Goal: Feedback & Contribution: Contribute content

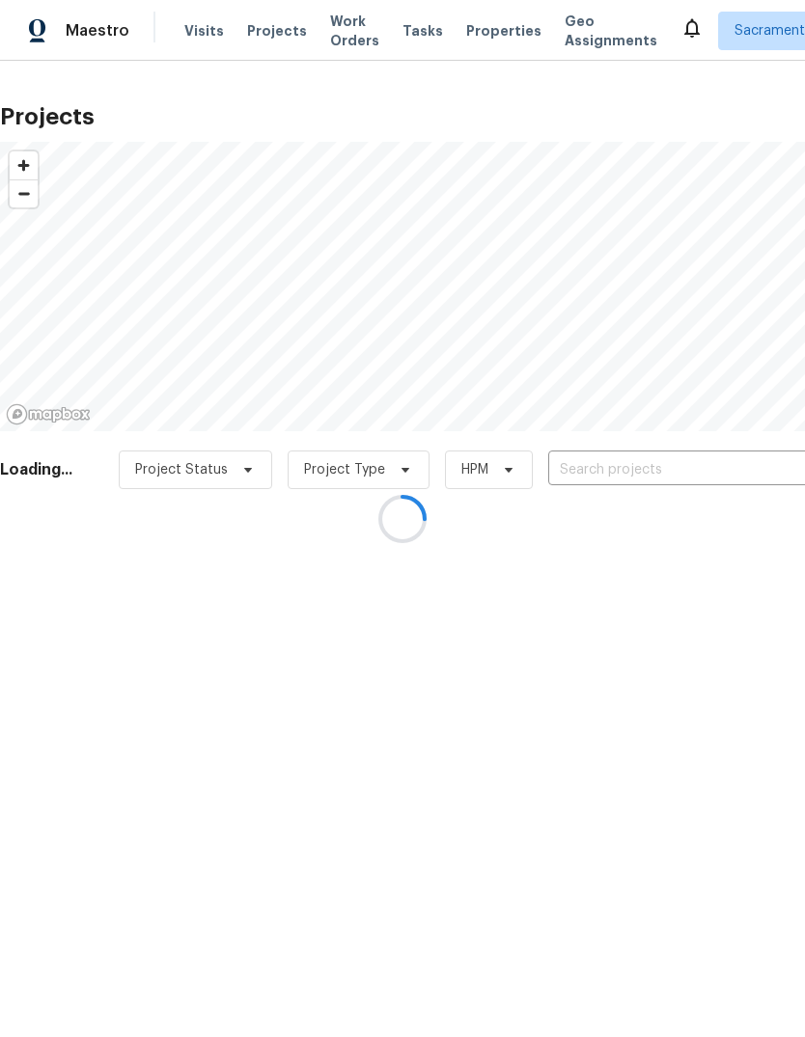
click at [614, 477] on div at bounding box center [402, 518] width 805 height 1037
click at [607, 472] on div at bounding box center [402, 518] width 805 height 1037
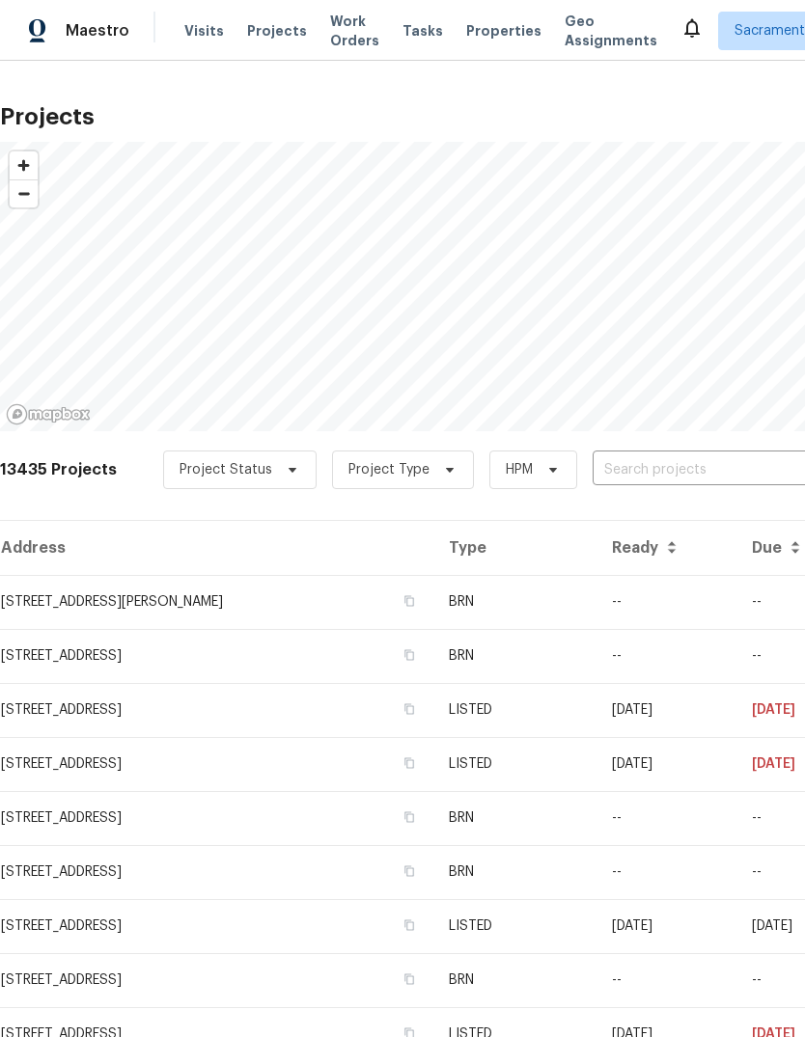
click at [642, 463] on input "text" at bounding box center [702, 470] width 221 height 30
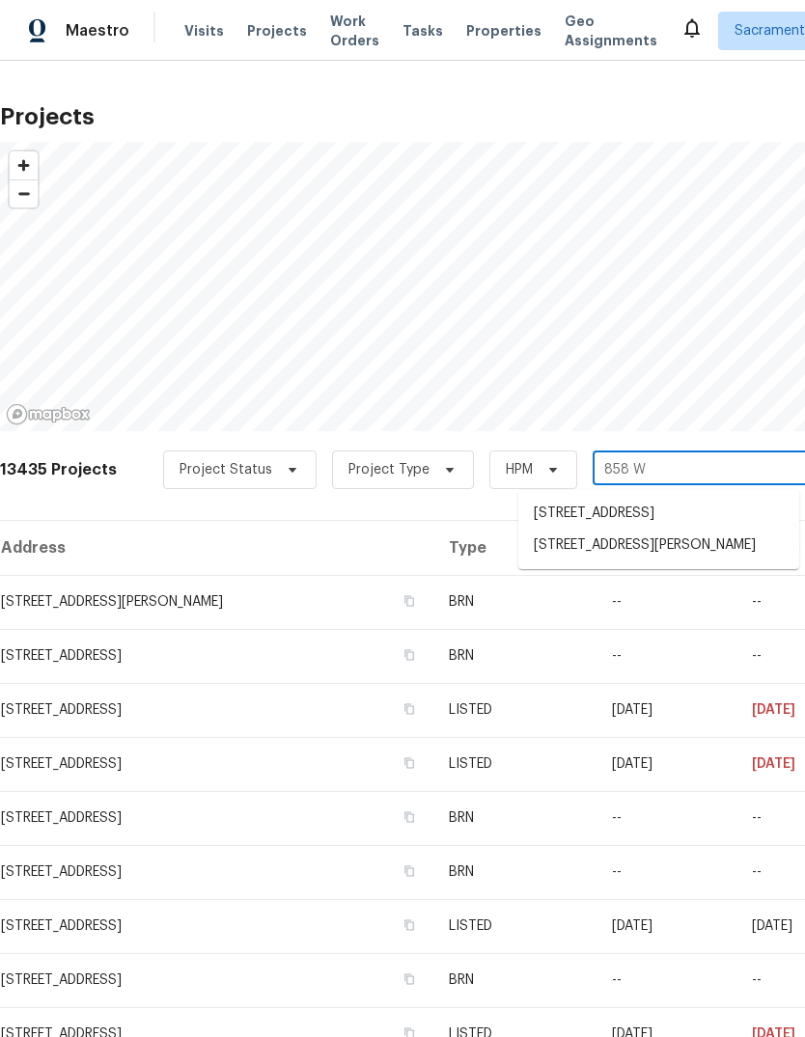
type input "858 Wr"
click at [647, 511] on li "858 Wristen Way, Galt, CA 95632" at bounding box center [658, 514] width 281 height 32
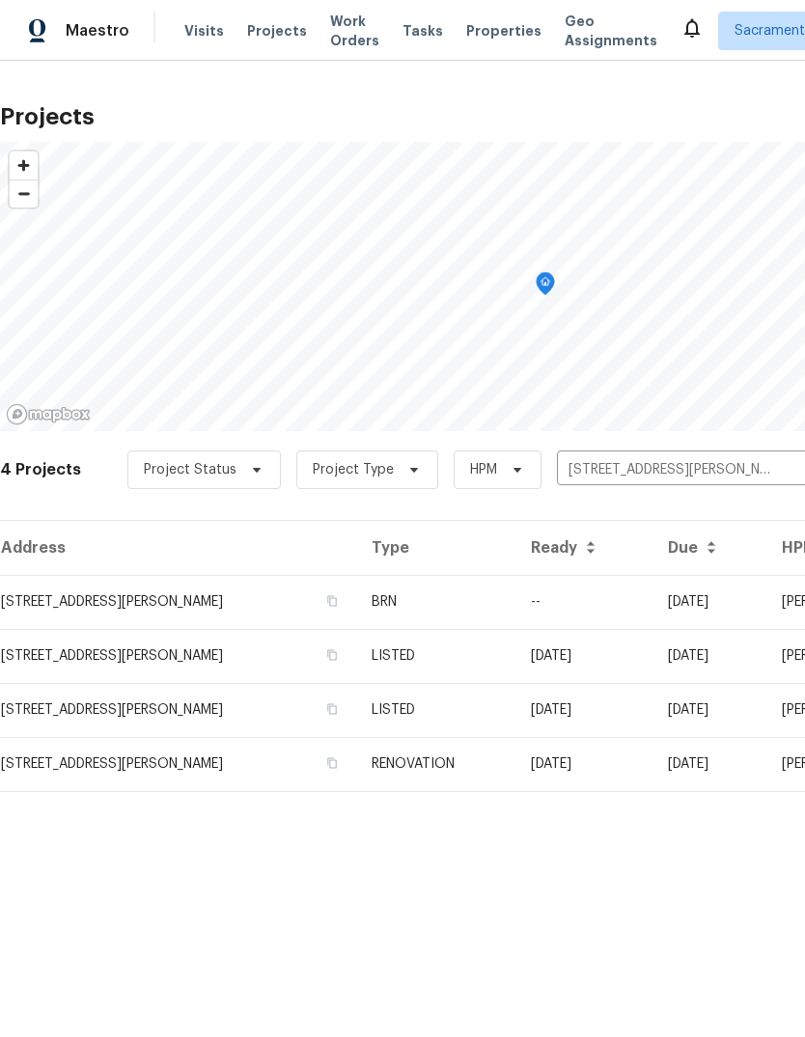
click at [82, 765] on td "858 Wristen Way, Galt, CA 95632" at bounding box center [178, 764] width 356 height 54
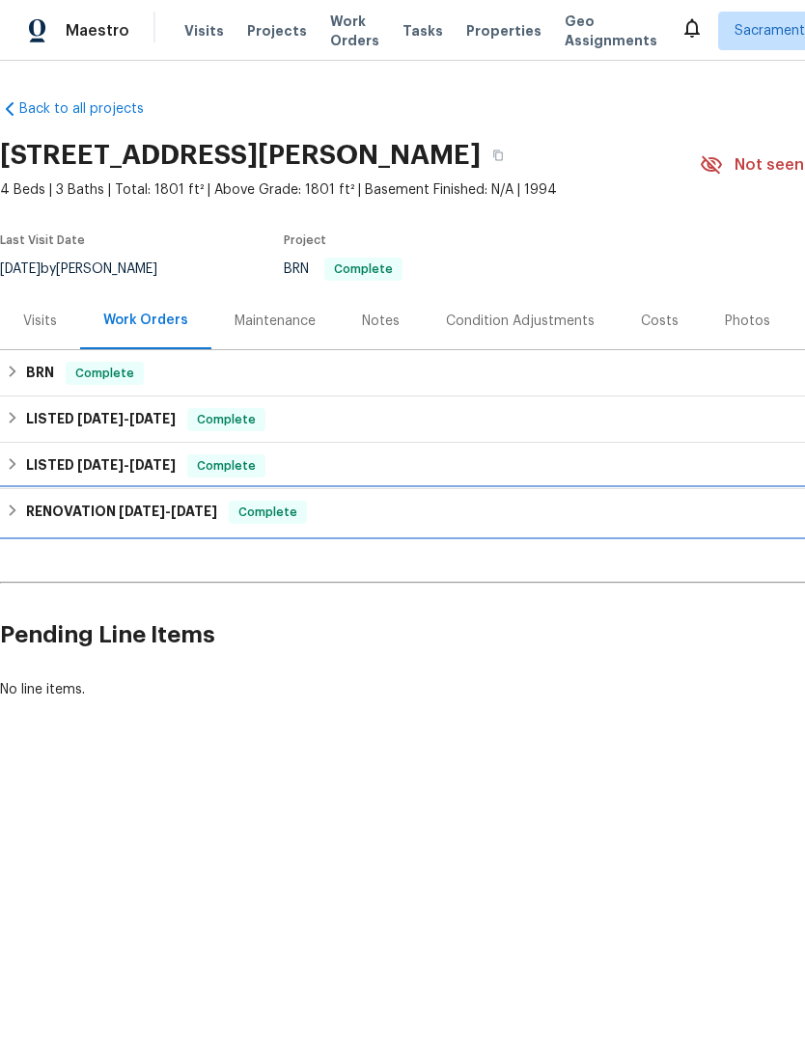
click at [54, 523] on h6 "RENOVATION 7/14/25 - 7/28/25" at bounding box center [121, 512] width 191 height 23
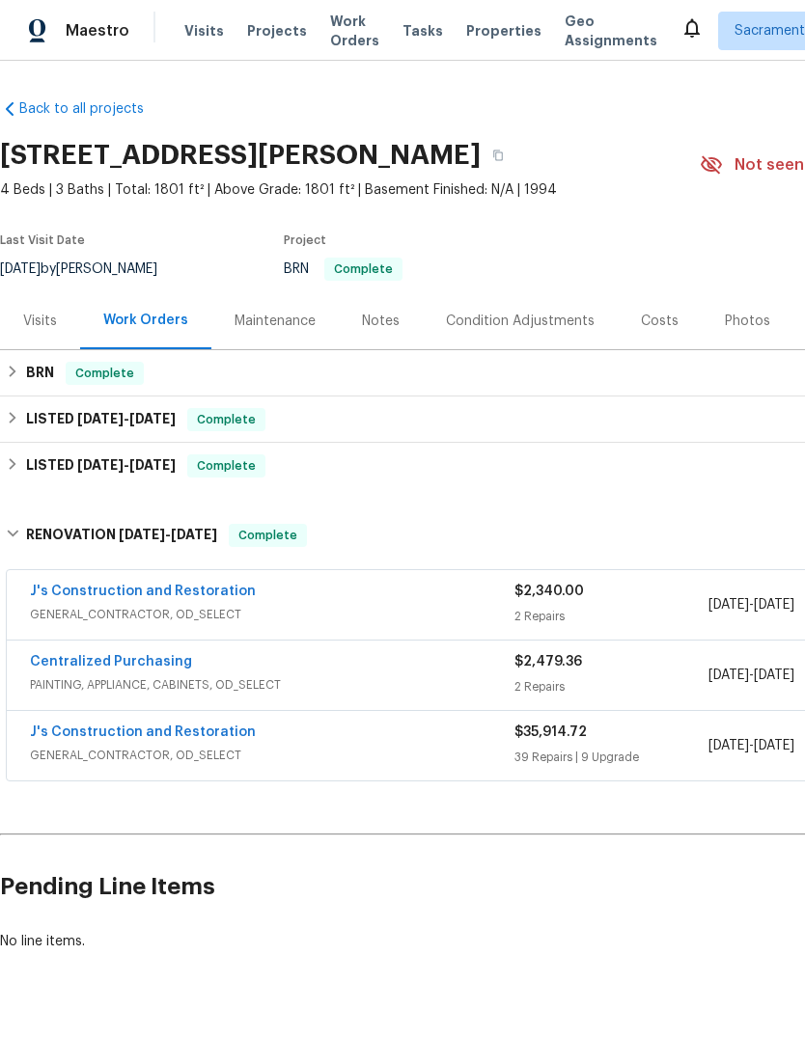
click at [98, 738] on link "J's Construction and Restoration" at bounding box center [143, 733] width 226 height 14
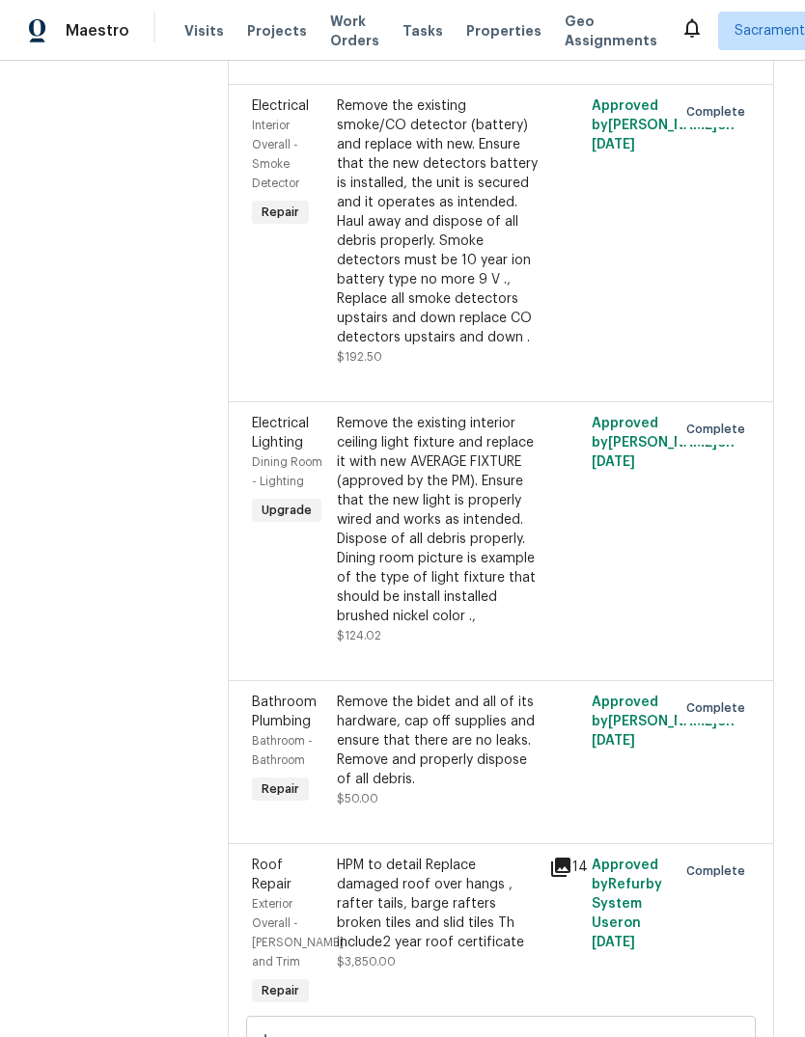
scroll to position [9773, 0]
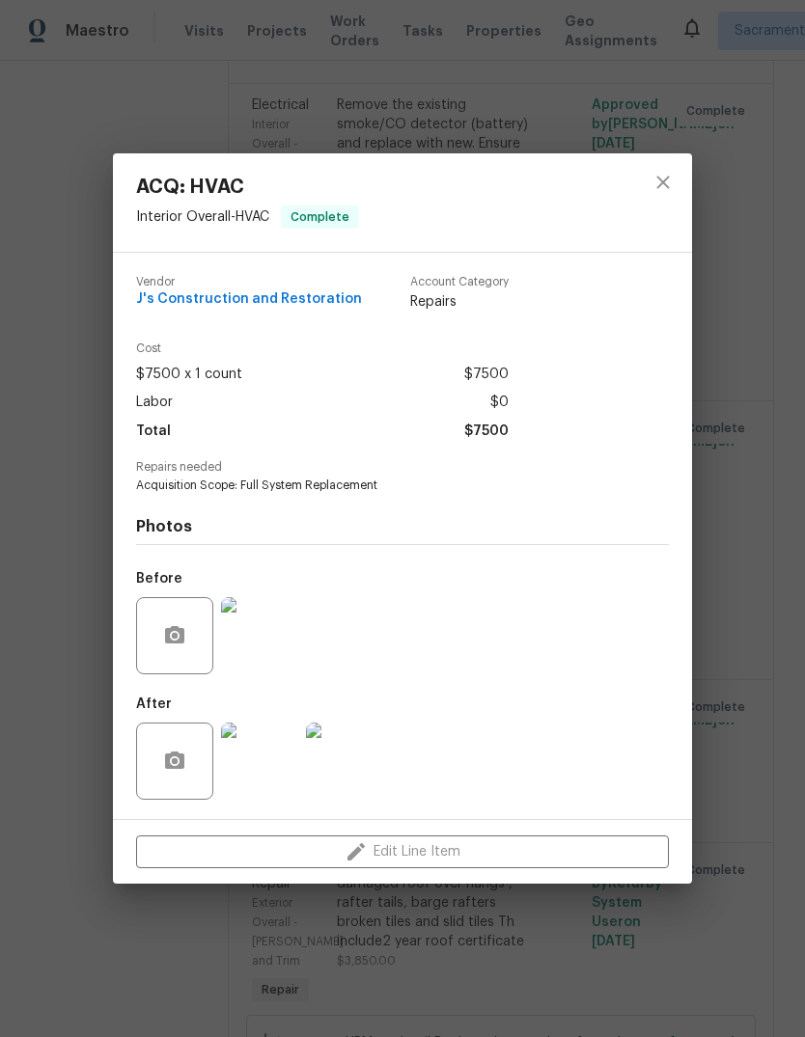
click at [239, 764] on img at bounding box center [259, 761] width 77 height 77
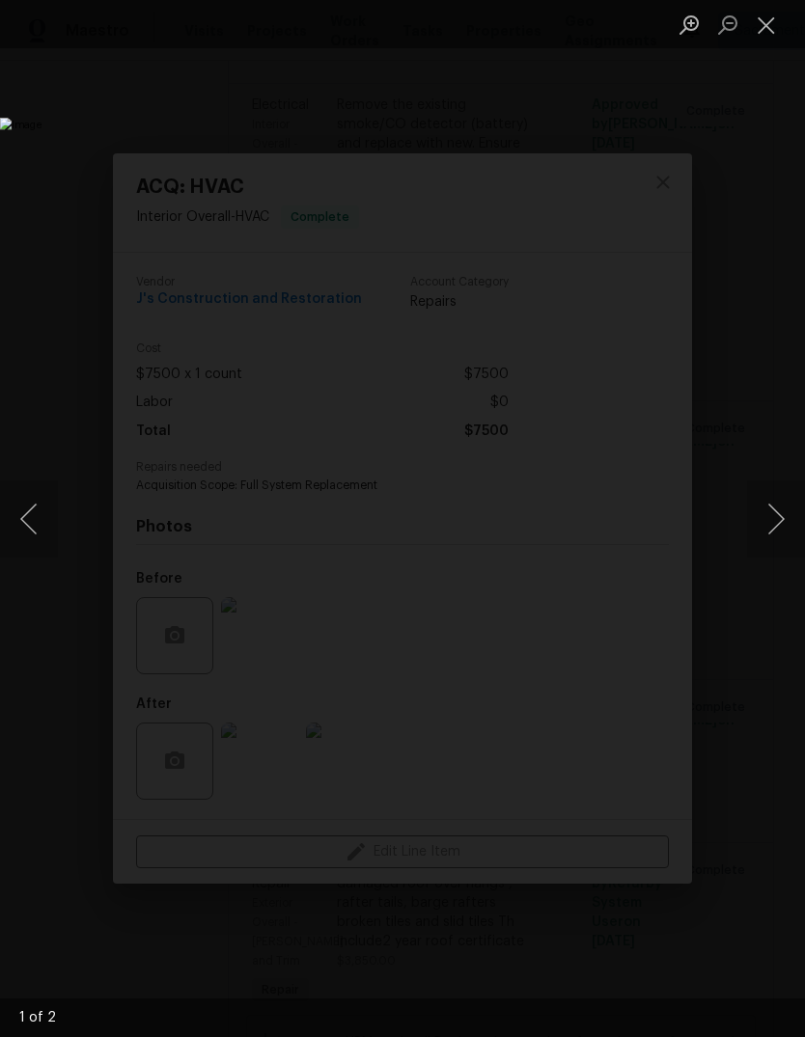
click at [766, 526] on button "Next image" at bounding box center [776, 519] width 58 height 77
click at [37, 504] on button "Previous image" at bounding box center [29, 519] width 58 height 77
click at [764, 27] on button "Close lightbox" at bounding box center [766, 25] width 39 height 34
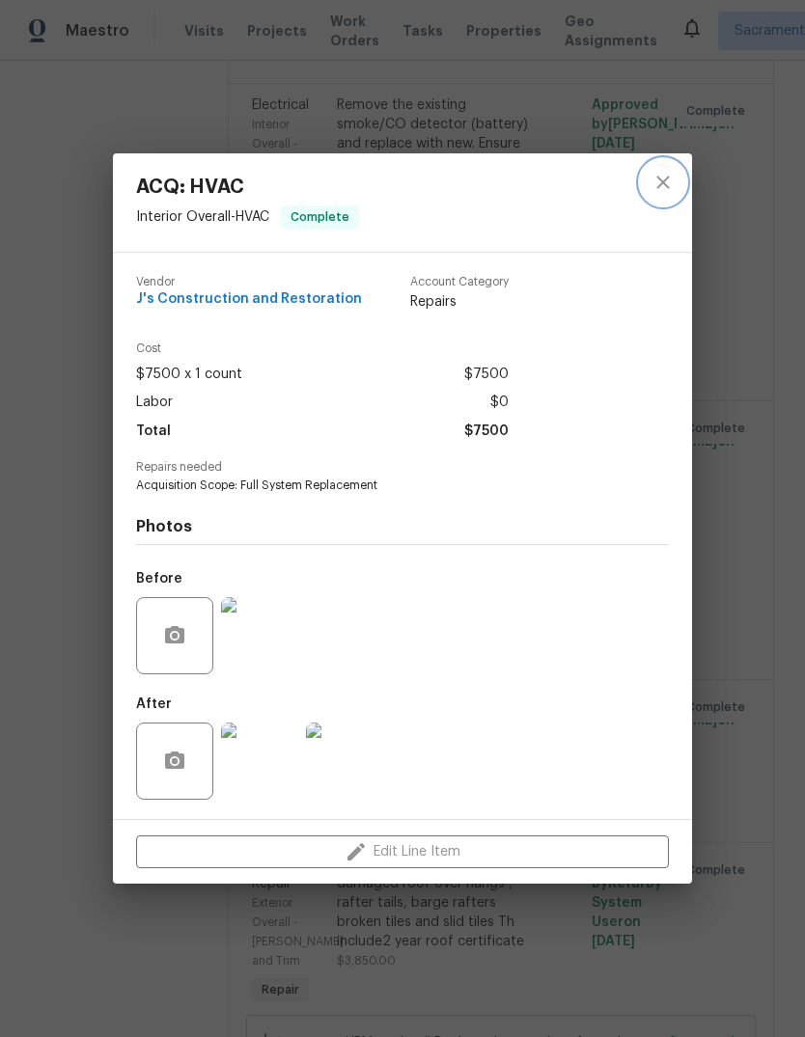
click at [665, 181] on icon "close" at bounding box center [662, 182] width 13 height 13
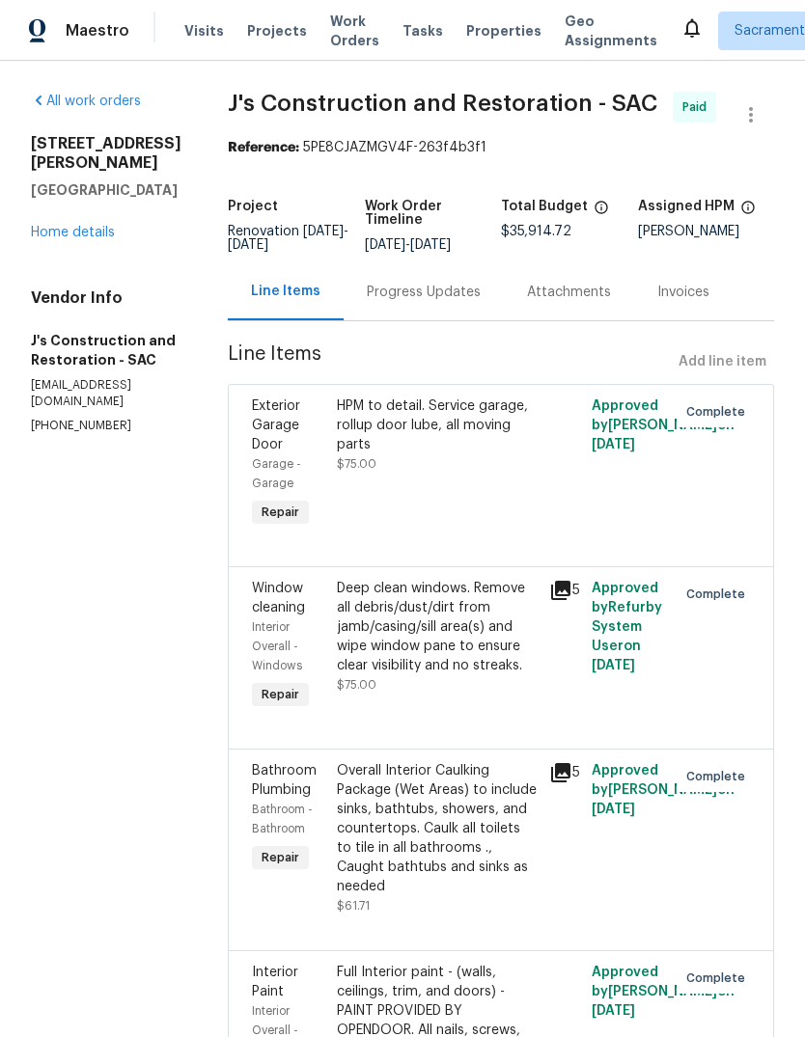
scroll to position [0, 0]
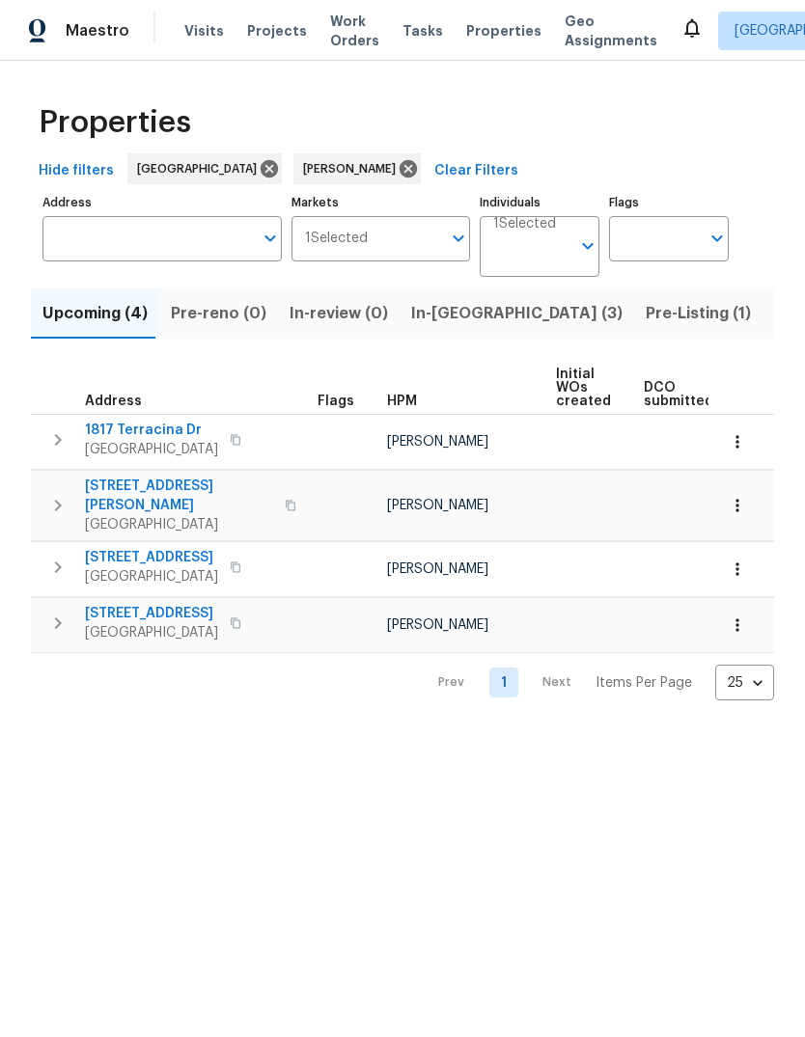
click at [774, 311] on span "Listed (11)" at bounding box center [812, 313] width 76 height 27
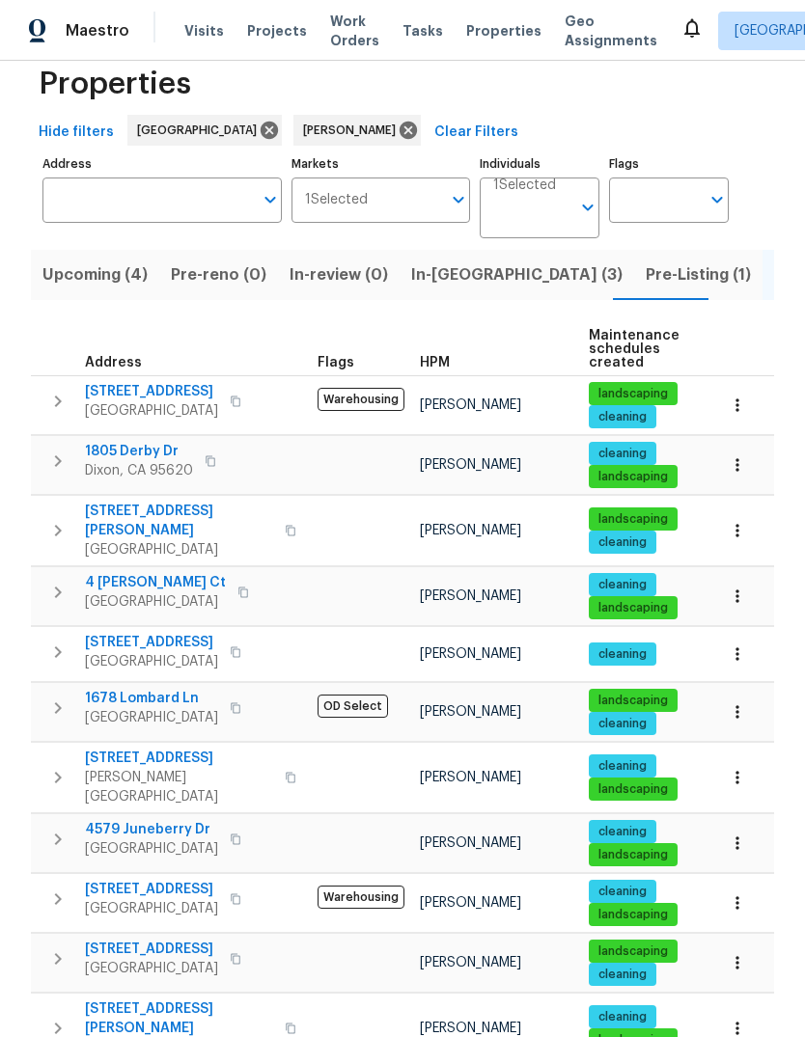
scroll to position [38, 0]
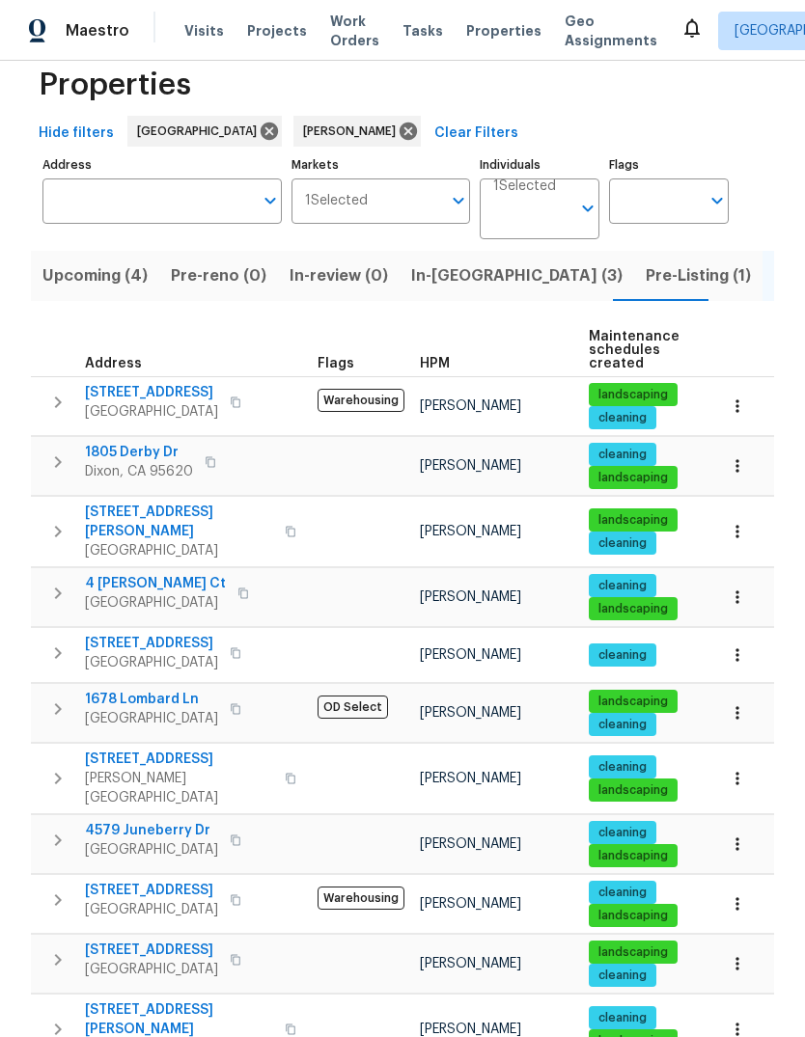
click at [56, 467] on icon "button" at bounding box center [58, 462] width 7 height 12
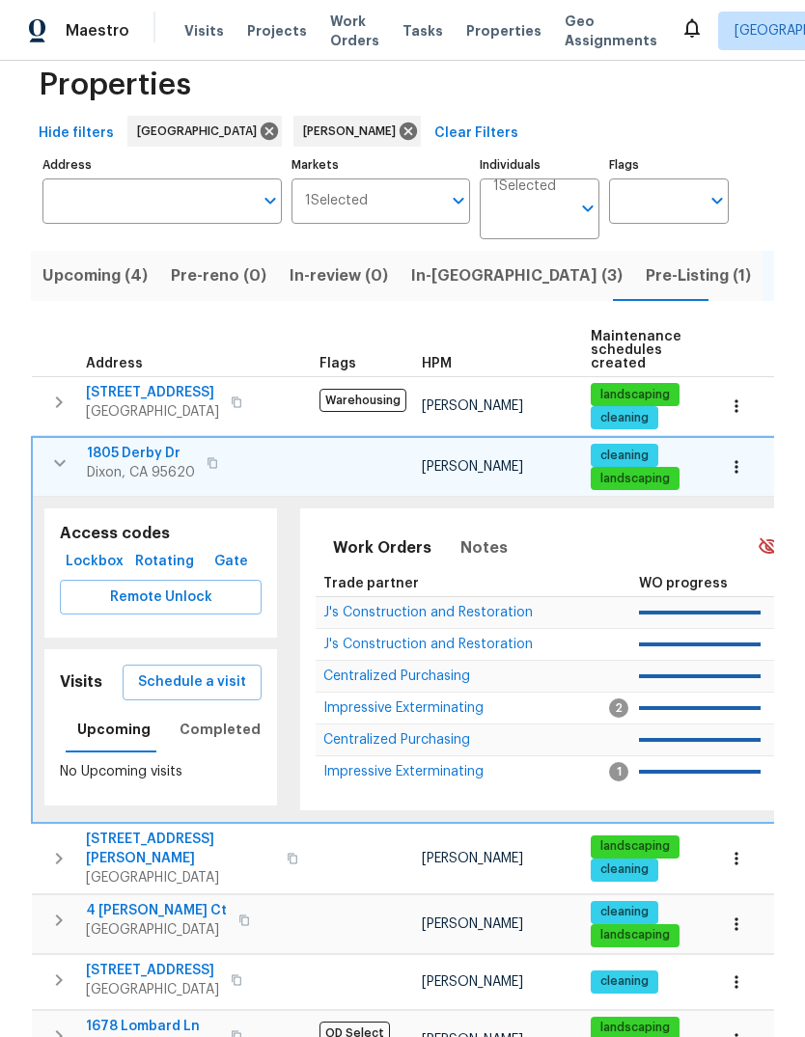
click at [132, 472] on span "Dixon, CA 95620" at bounding box center [141, 472] width 108 height 19
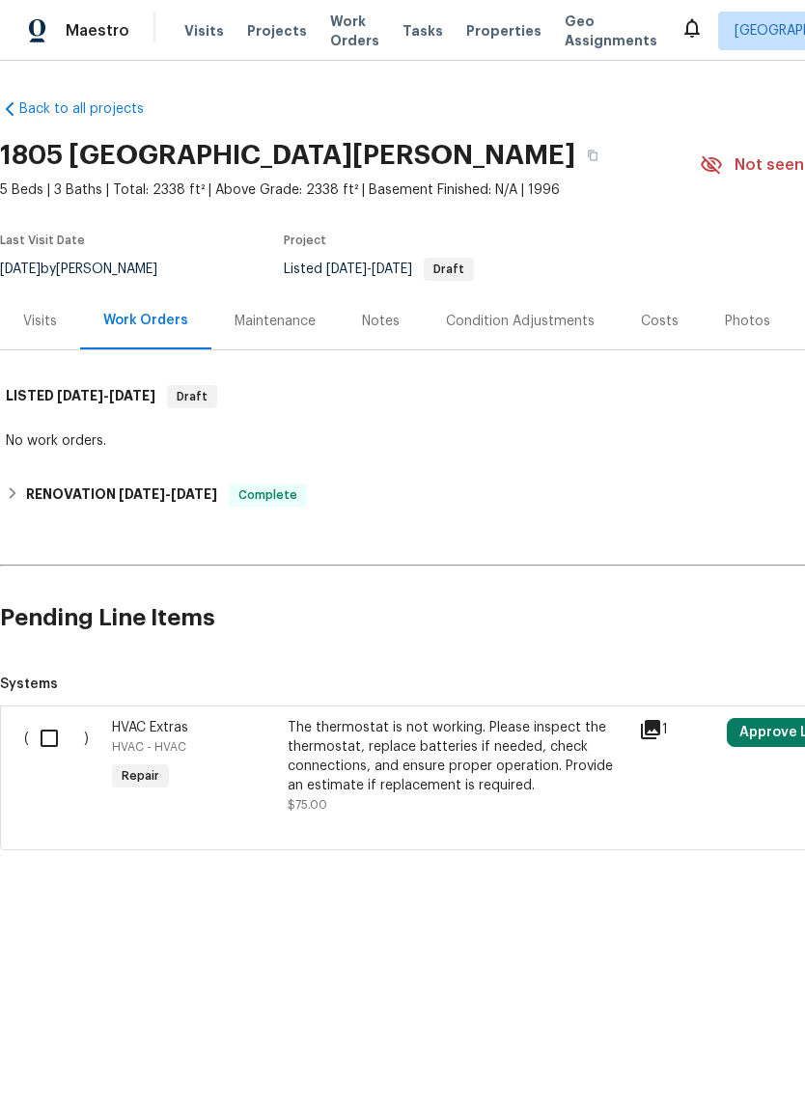
click at [396, 322] on div "Notes" at bounding box center [381, 320] width 84 height 57
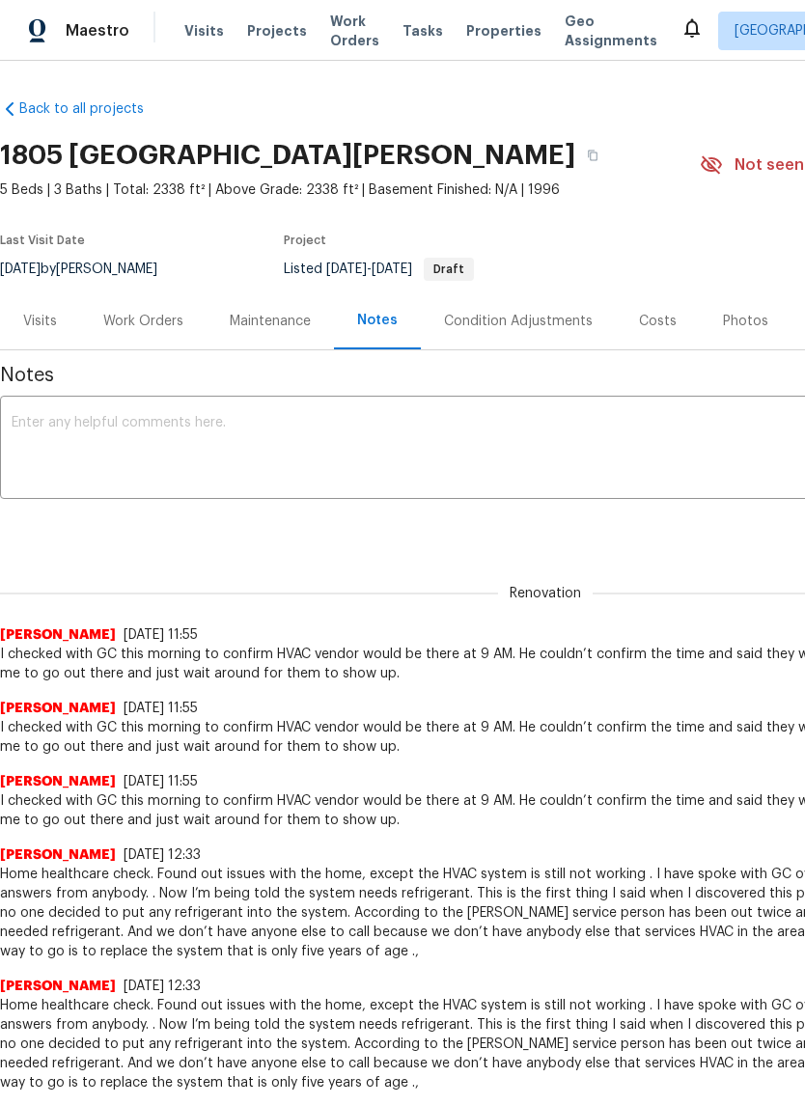
click at [45, 426] on textarea at bounding box center [545, 450] width 1067 height 68
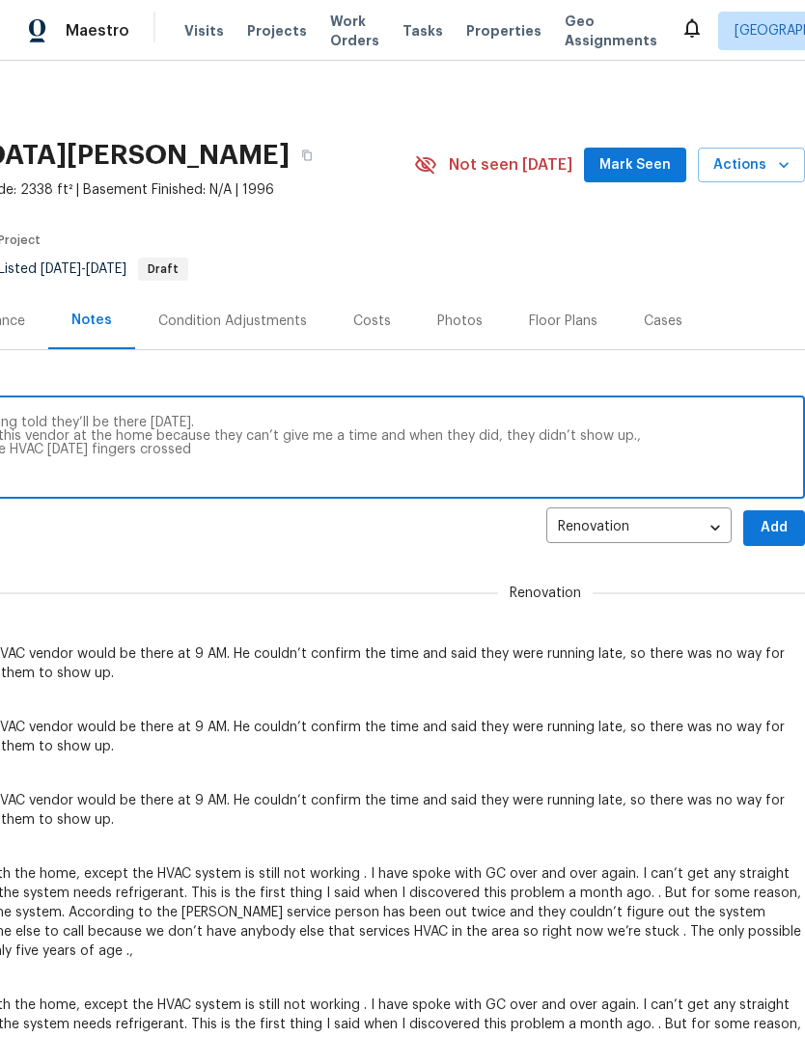
scroll to position [0, 286]
type textarea "Vendor did not show up today now I’m being told they’ll be there tomorrow. Ther…"
click at [774, 527] on span "Add" at bounding box center [773, 528] width 31 height 24
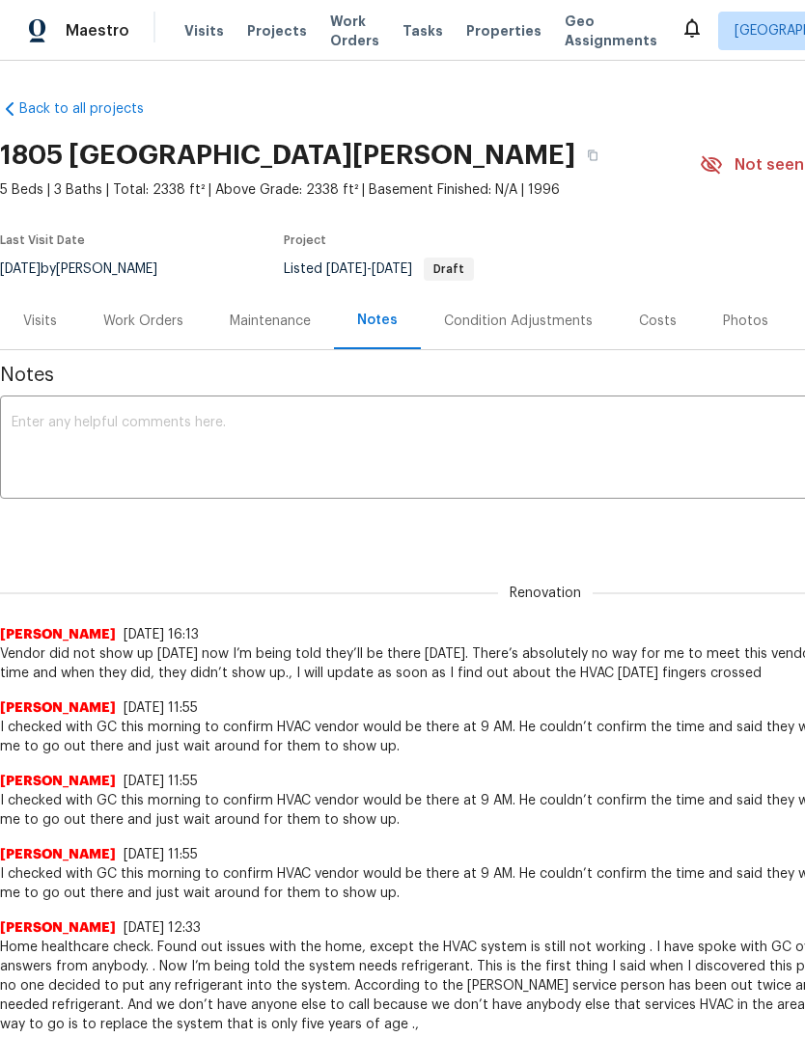
scroll to position [0, 0]
